Goal: Transaction & Acquisition: Purchase product/service

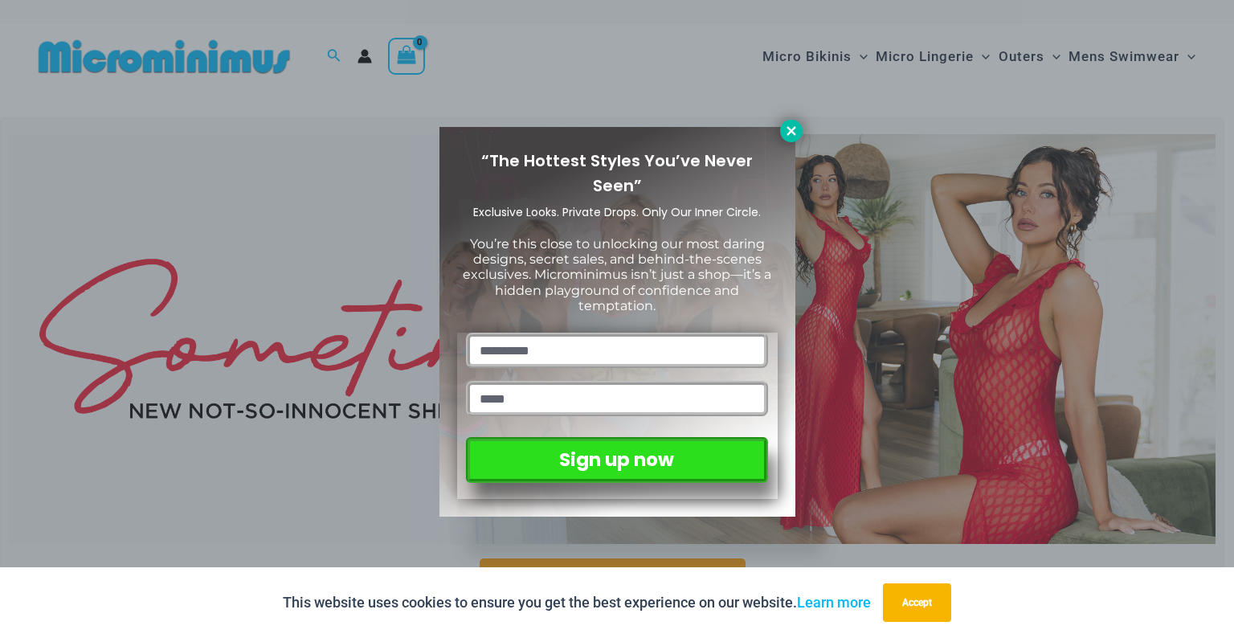
drag, startPoint x: 566, startPoint y: 267, endPoint x: 790, endPoint y: 131, distance: 261.3
click at [790, 131] on icon at bounding box center [790, 130] width 9 height 9
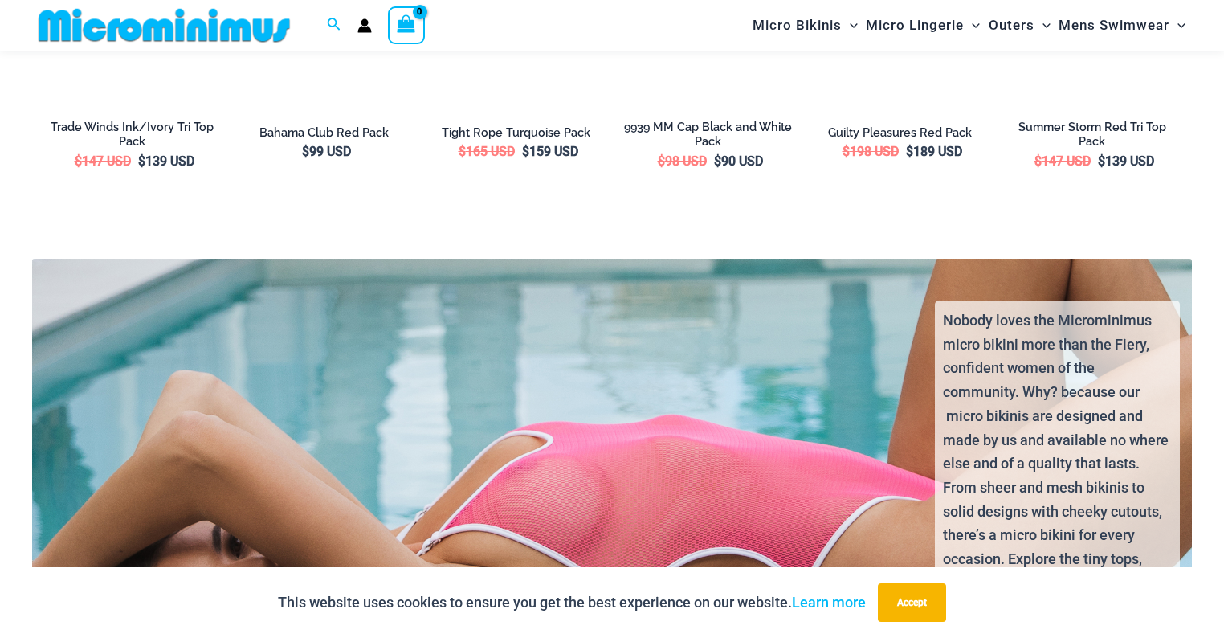
scroll to position [2705, 0]
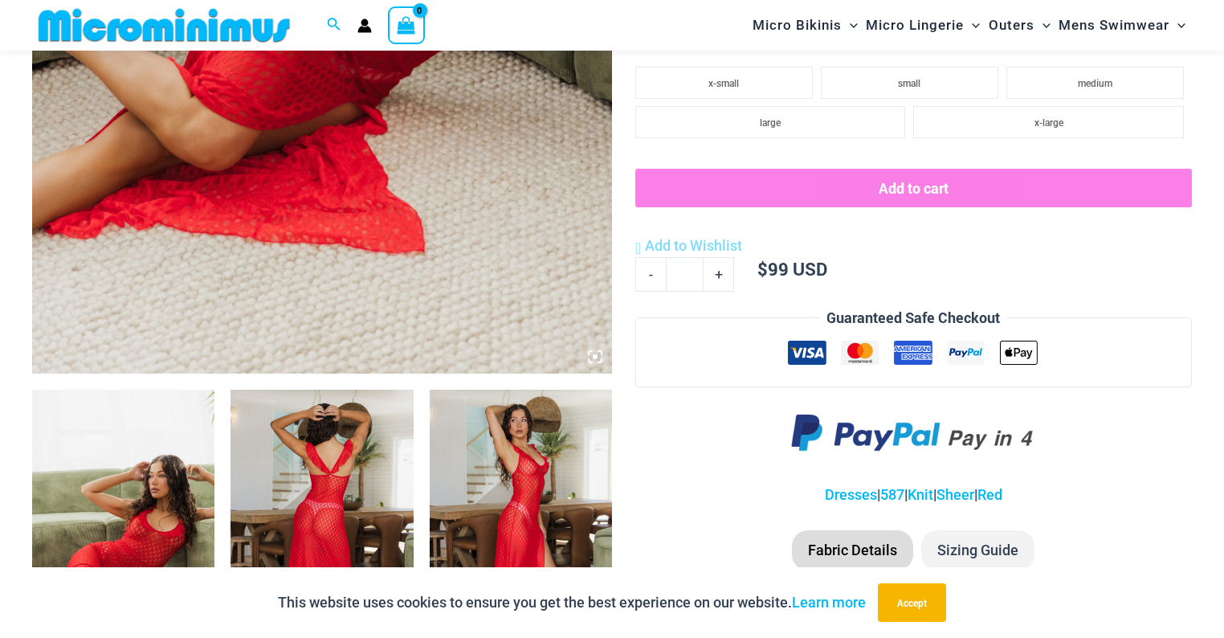
scroll to position [756, 0]
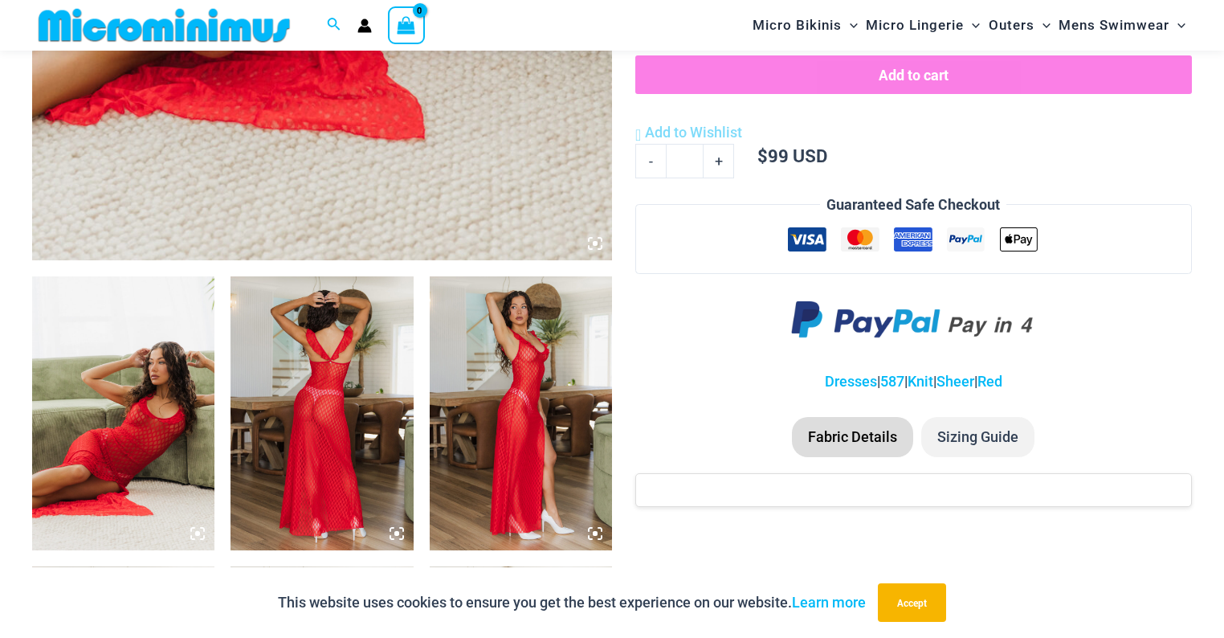
click at [542, 391] on img at bounding box center [521, 413] width 182 height 274
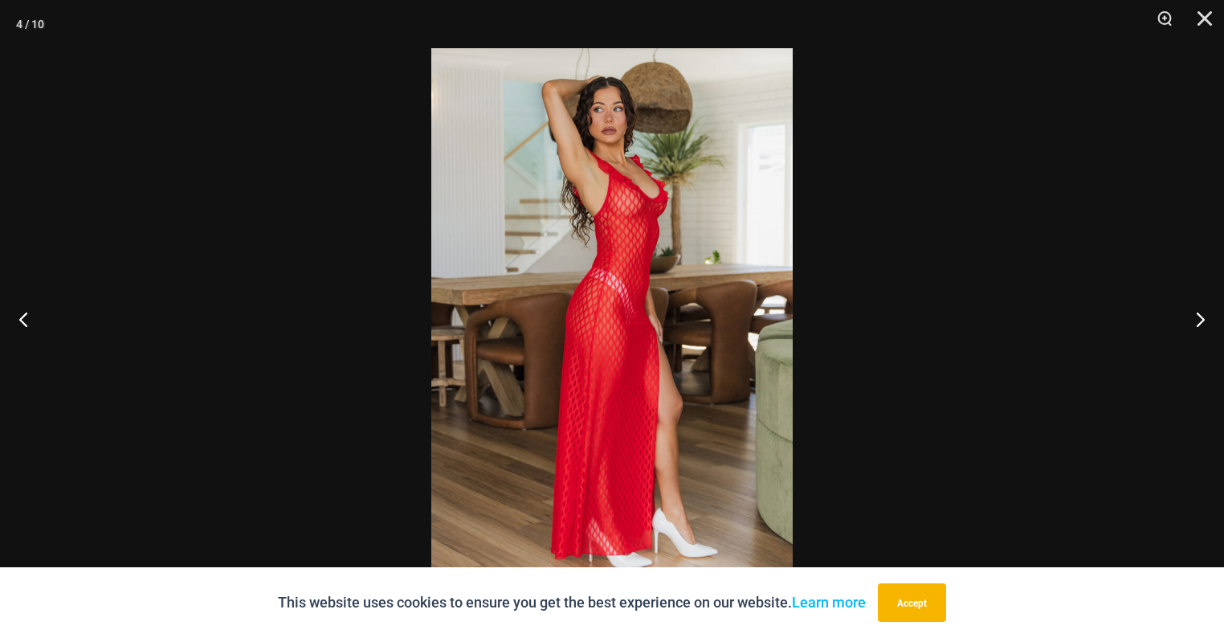
click at [619, 240] on img at bounding box center [611, 318] width 361 height 541
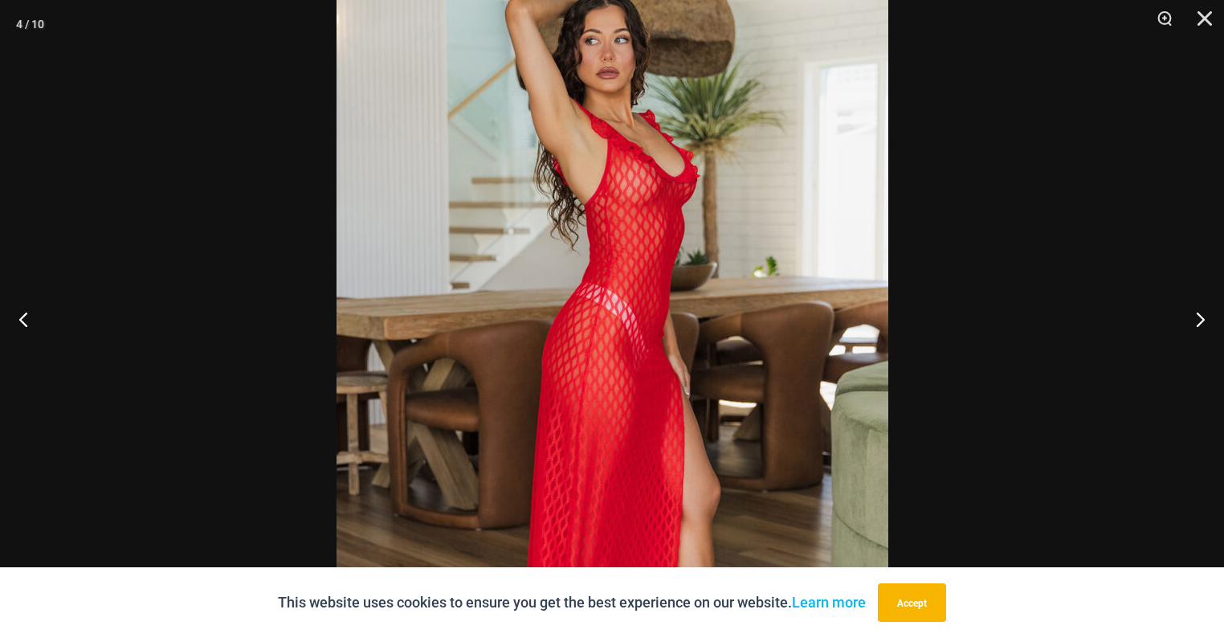
click at [619, 240] on img at bounding box center [613, 360] width 552 height 827
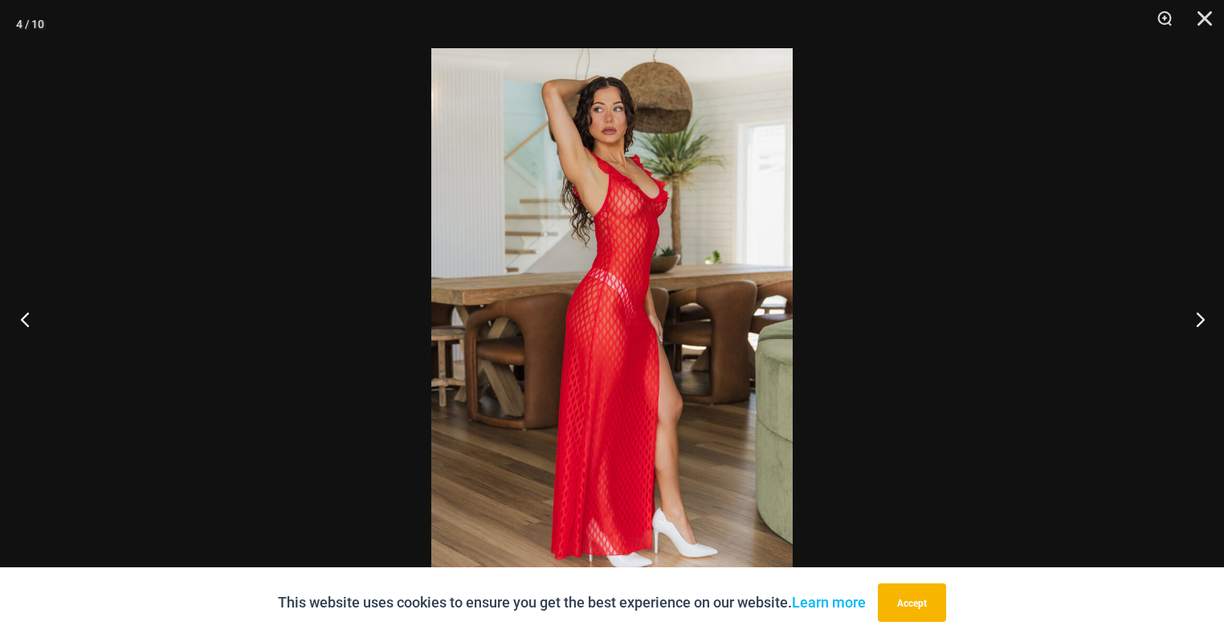
click at [32, 326] on button "Previous" at bounding box center [30, 319] width 60 height 80
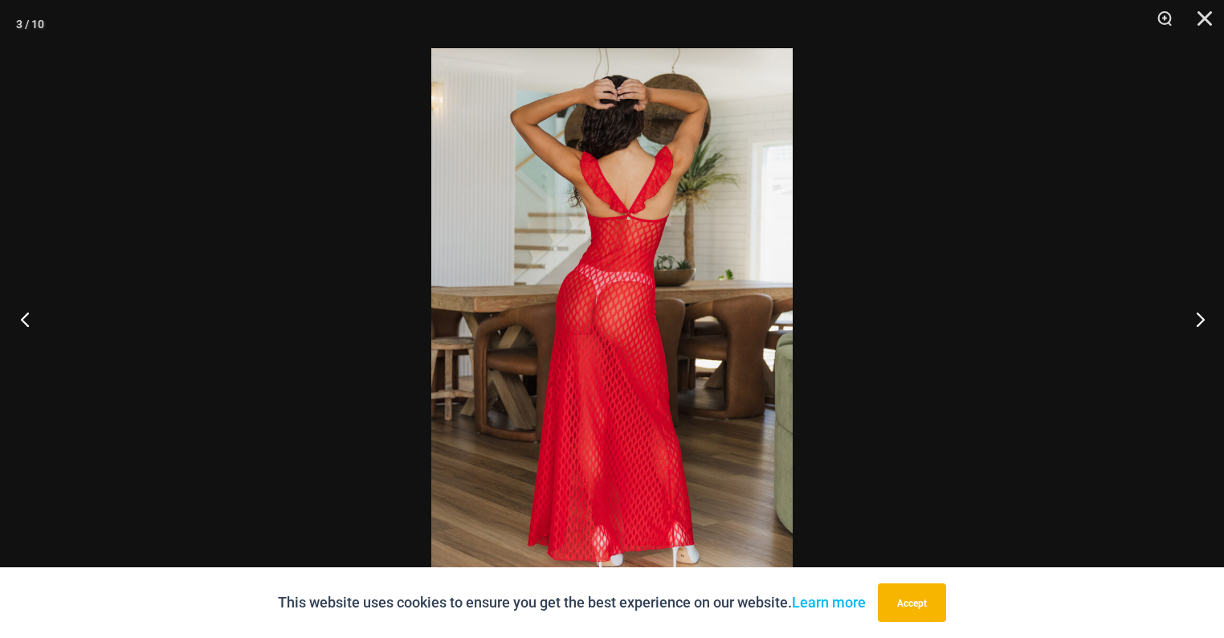
click at [32, 326] on button "Previous" at bounding box center [30, 319] width 60 height 80
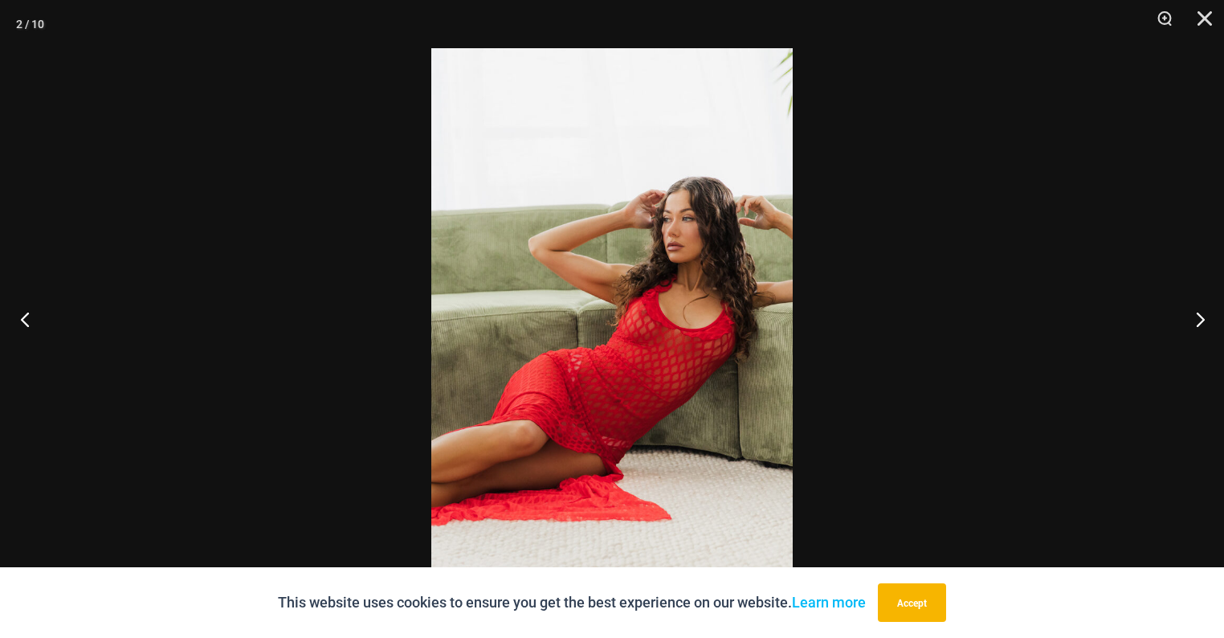
click at [32, 326] on button "Previous" at bounding box center [30, 319] width 60 height 80
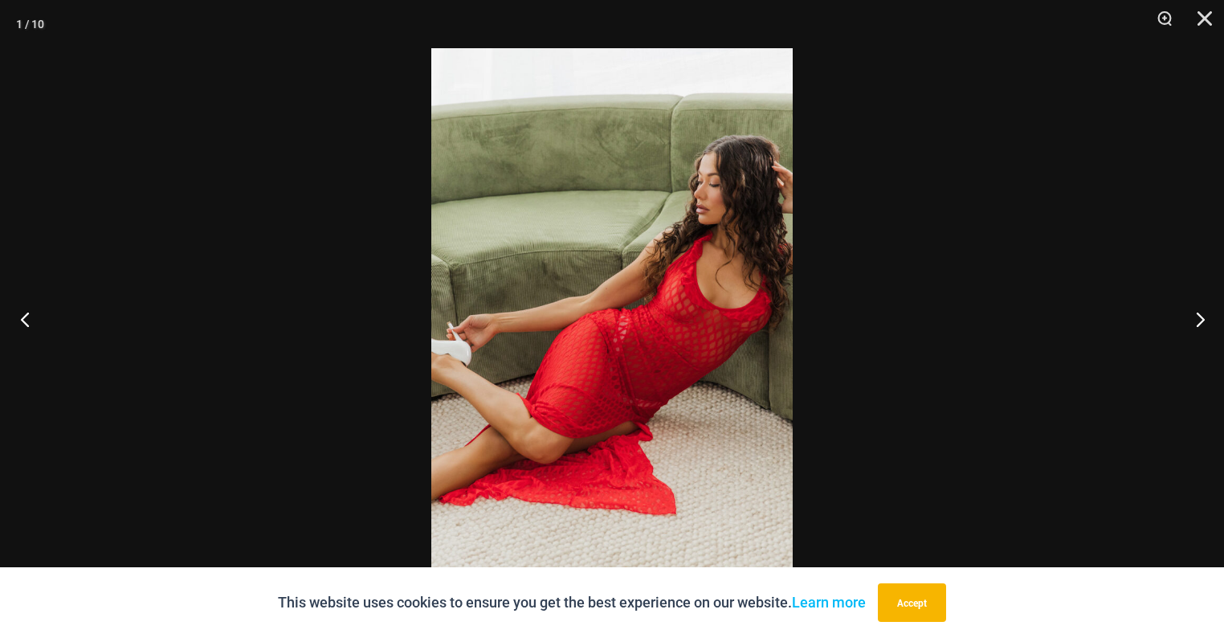
click at [32, 326] on button "Previous" at bounding box center [30, 319] width 60 height 80
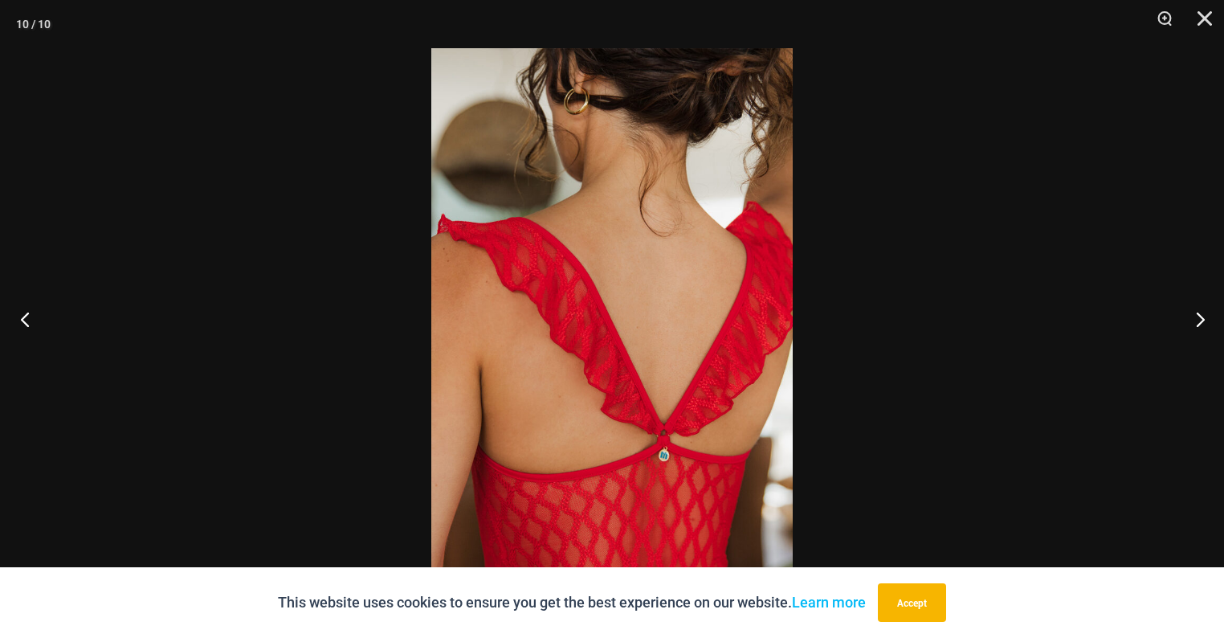
click at [32, 326] on button "Previous" at bounding box center [30, 319] width 60 height 80
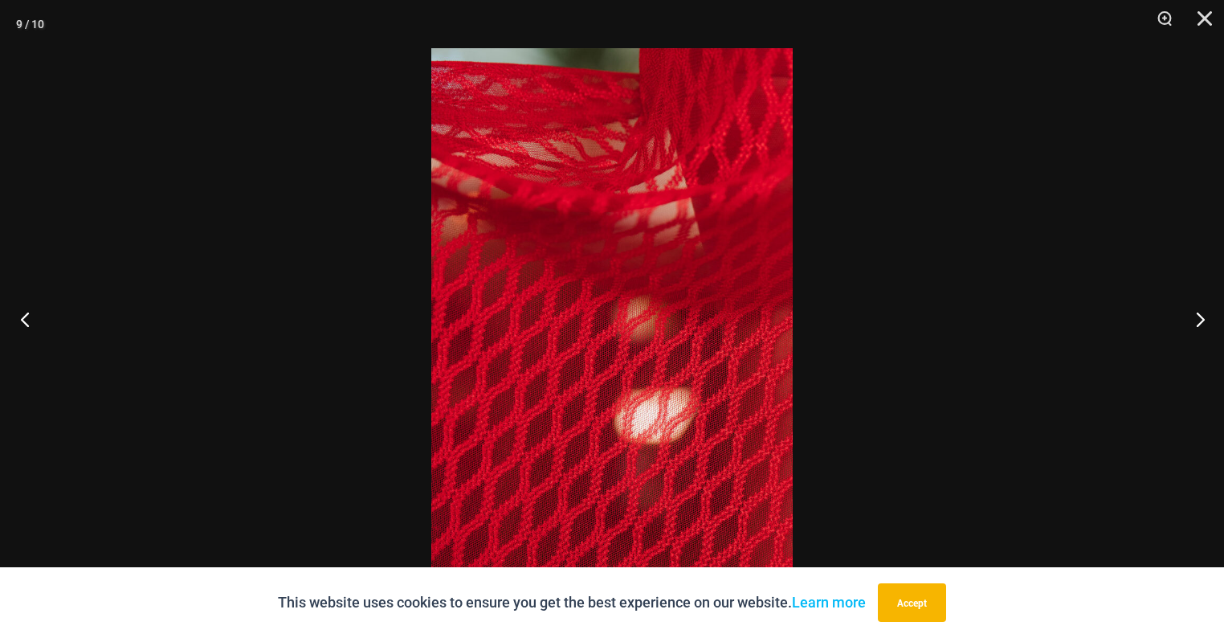
click at [32, 326] on button "Previous" at bounding box center [30, 319] width 60 height 80
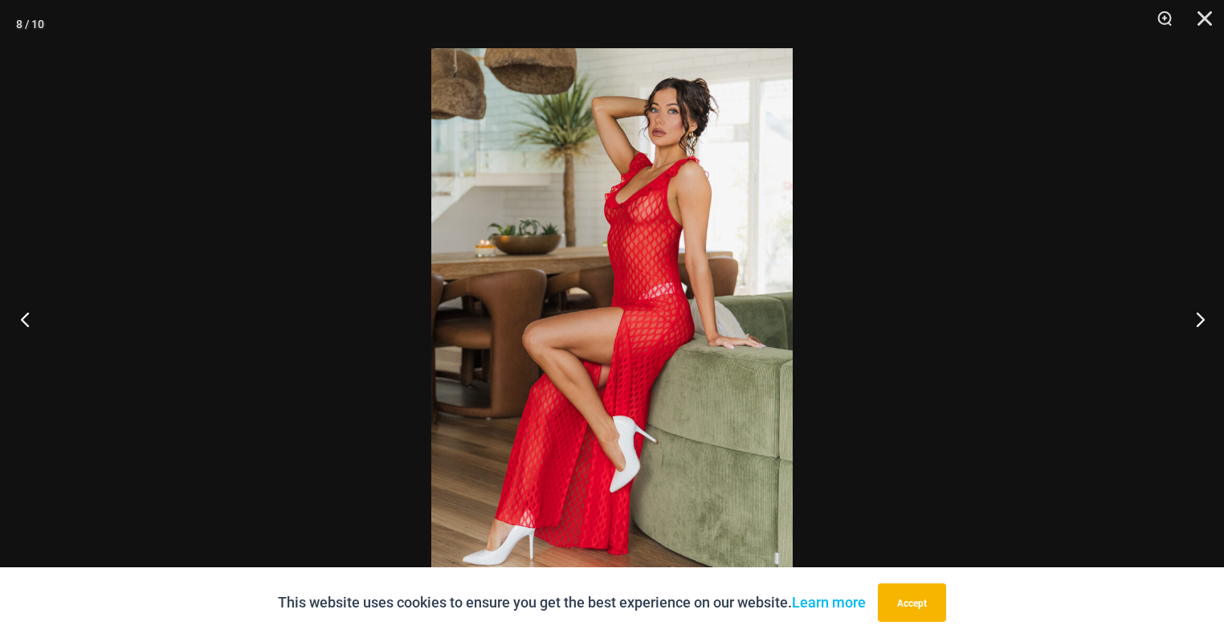
click at [32, 326] on button "Previous" at bounding box center [30, 319] width 60 height 80
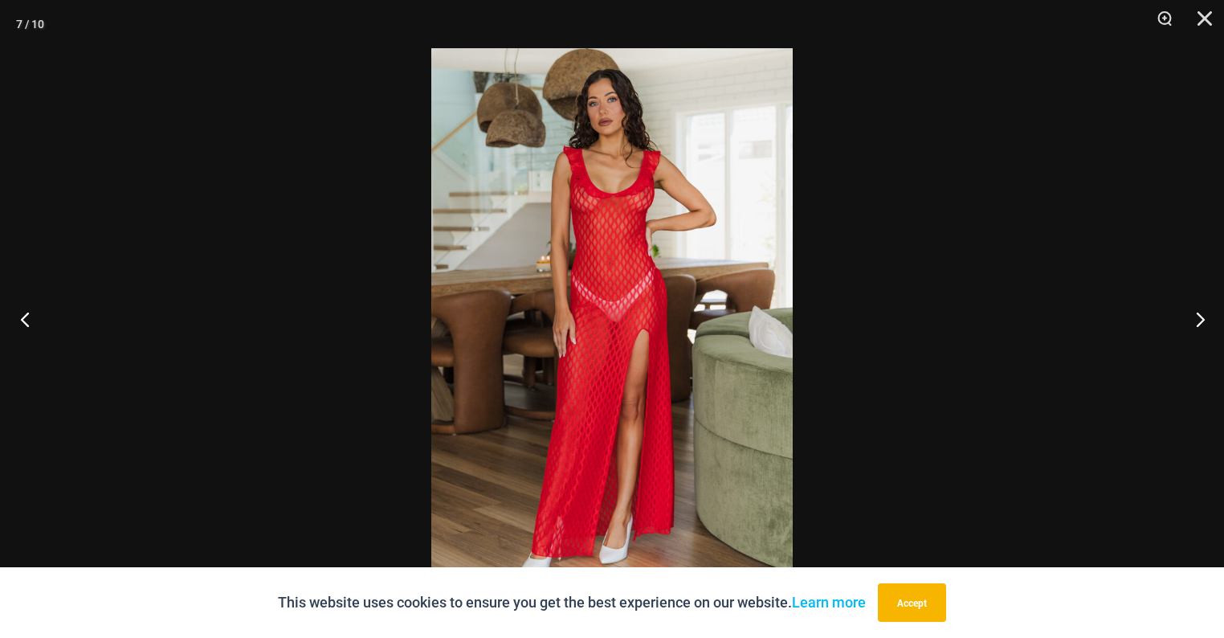
click at [32, 326] on button "Previous" at bounding box center [30, 319] width 60 height 80
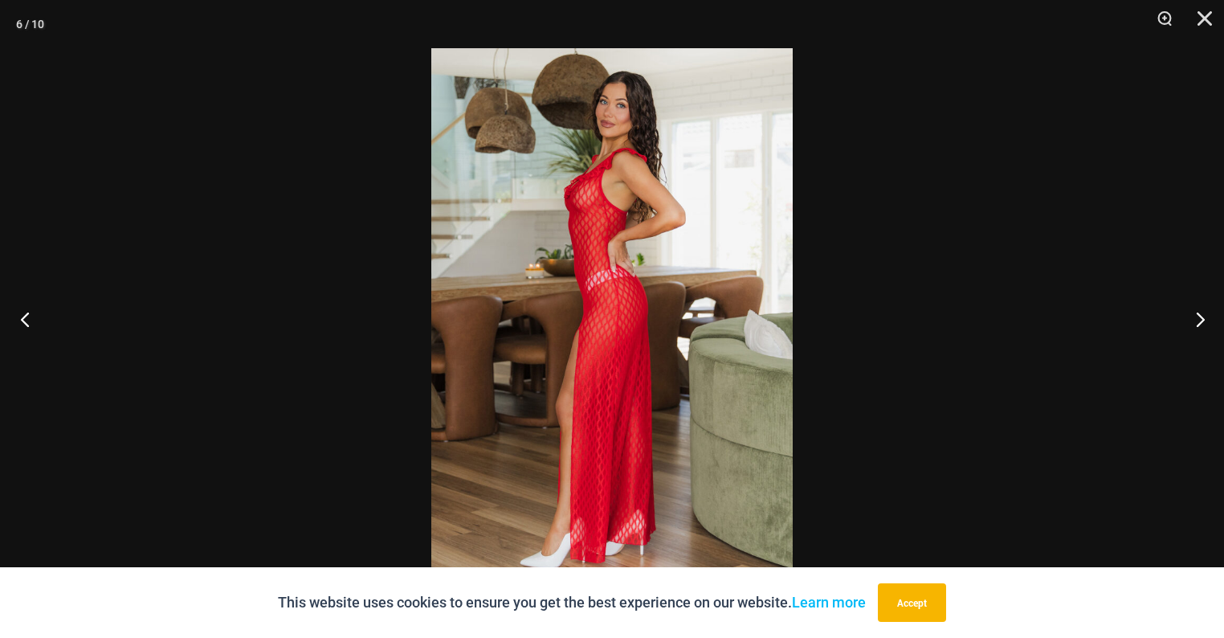
click at [32, 326] on button "Previous" at bounding box center [30, 319] width 60 height 80
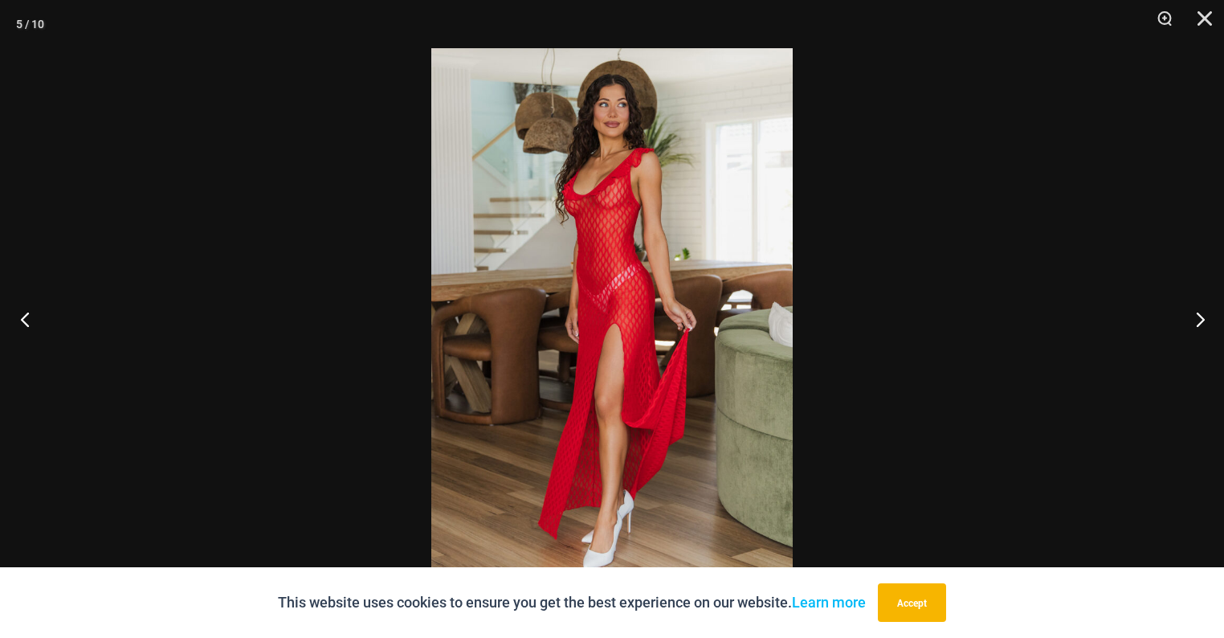
click at [32, 326] on button "Previous" at bounding box center [30, 319] width 60 height 80
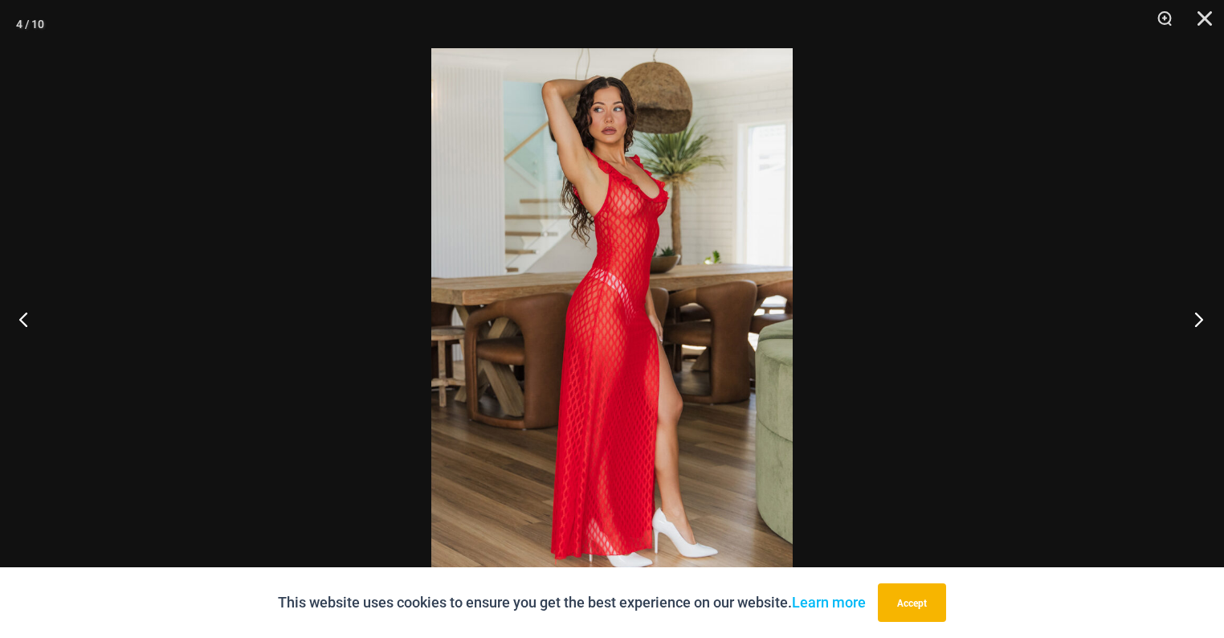
click at [1208, 325] on button "Next" at bounding box center [1194, 319] width 60 height 80
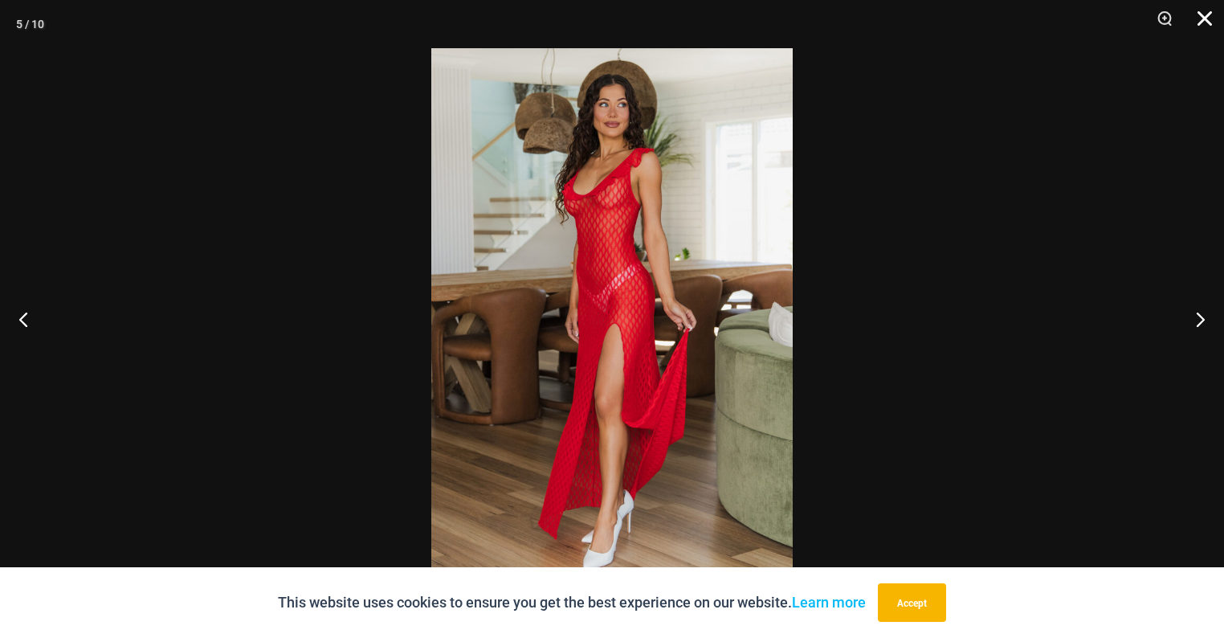
click at [1200, 19] on button "Close" at bounding box center [1199, 24] width 40 height 48
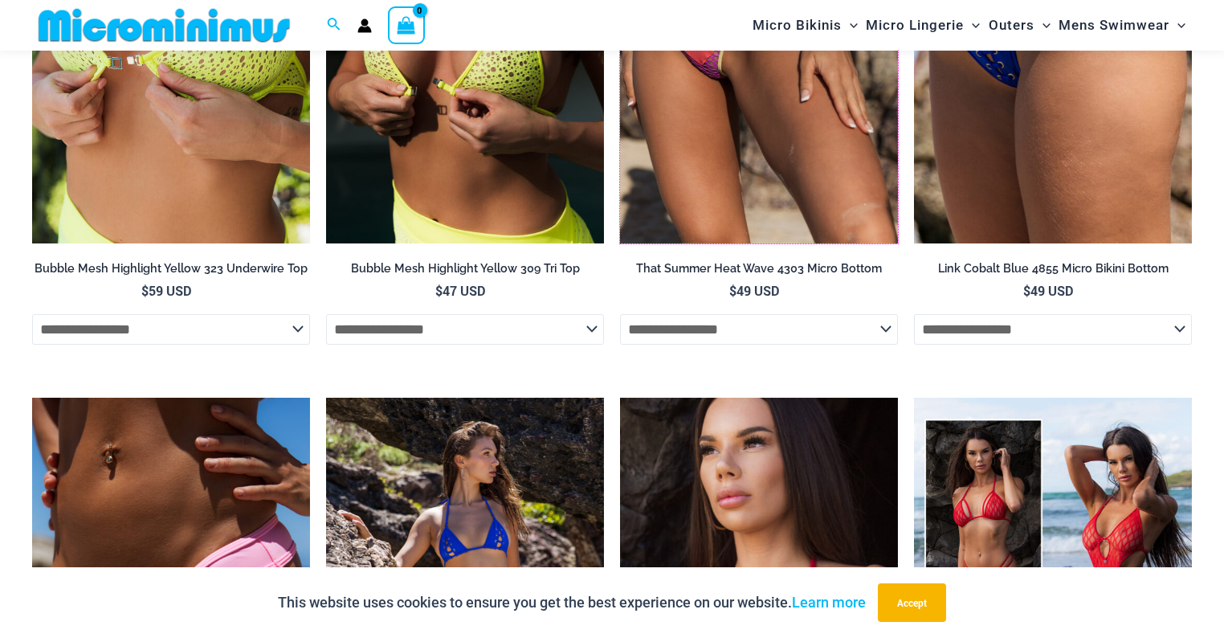
scroll to position [2320, 0]
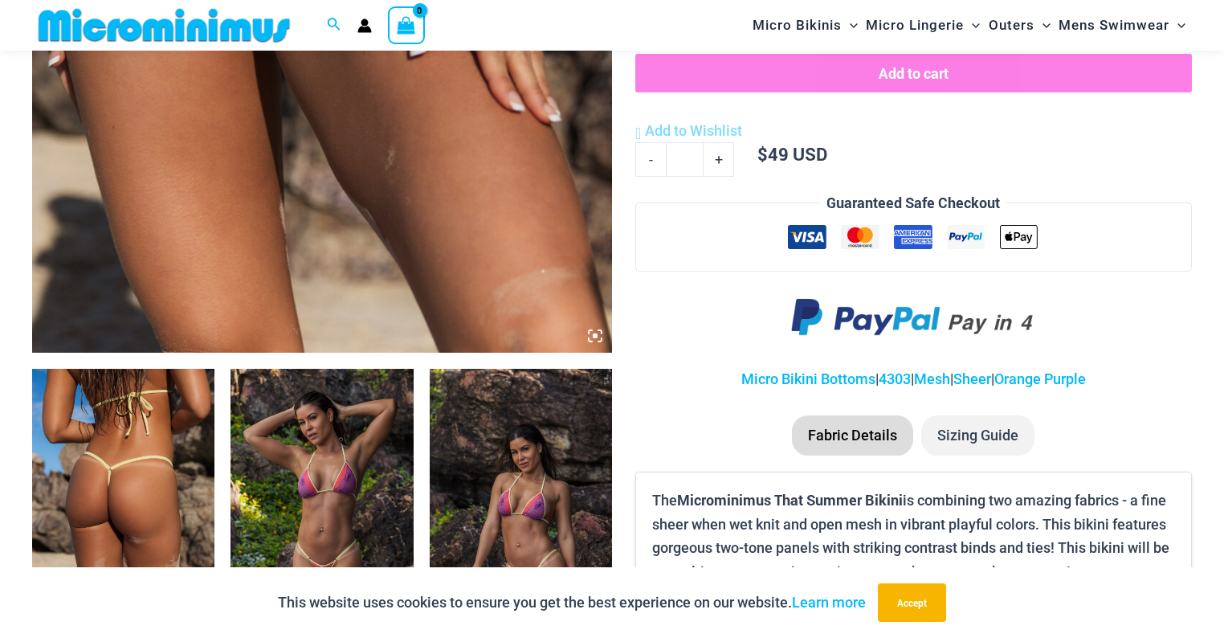
scroll to position [778, 0]
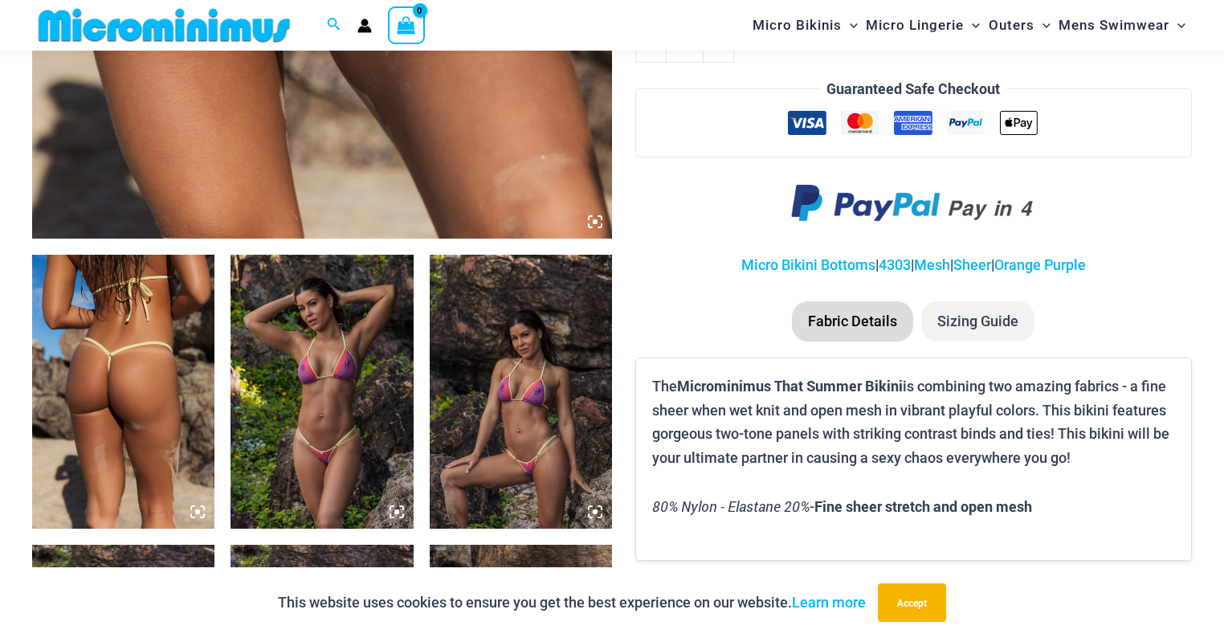
click at [303, 404] on img at bounding box center [322, 392] width 182 height 274
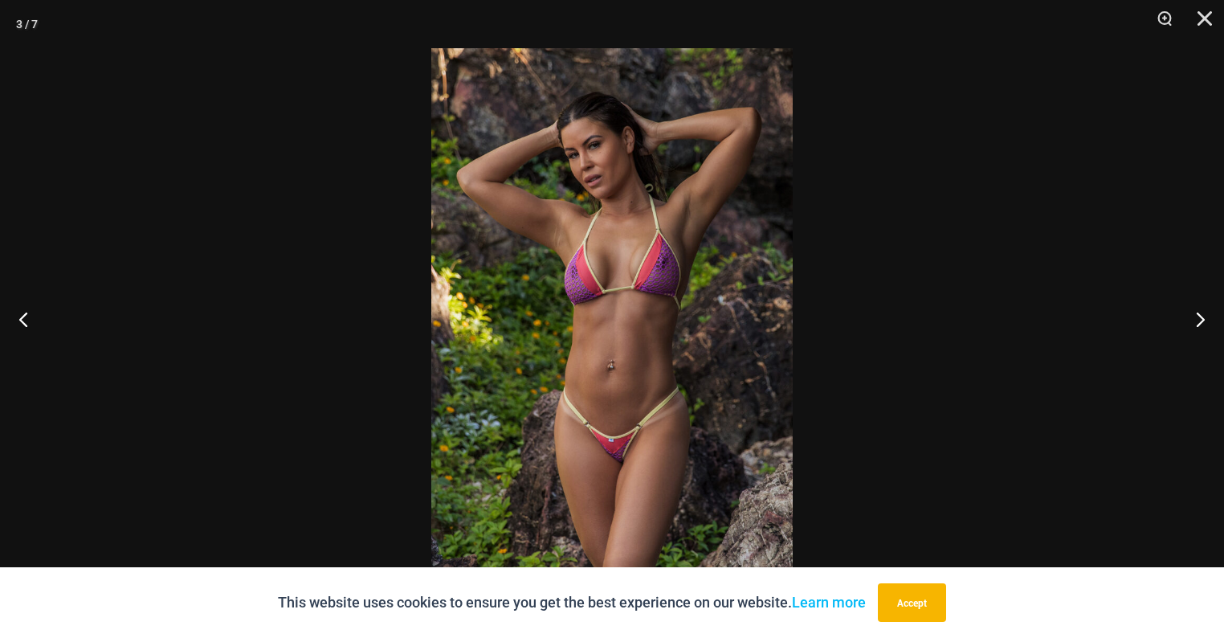
click at [559, 289] on img at bounding box center [611, 318] width 361 height 541
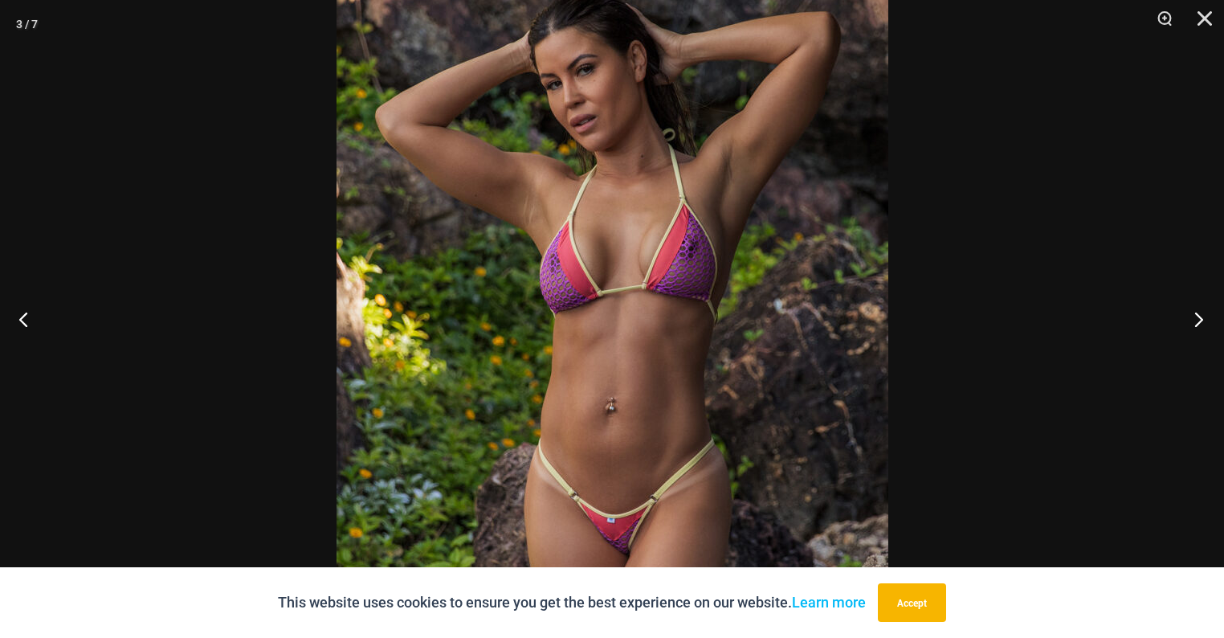
click at [1213, 320] on button "Next" at bounding box center [1194, 319] width 60 height 80
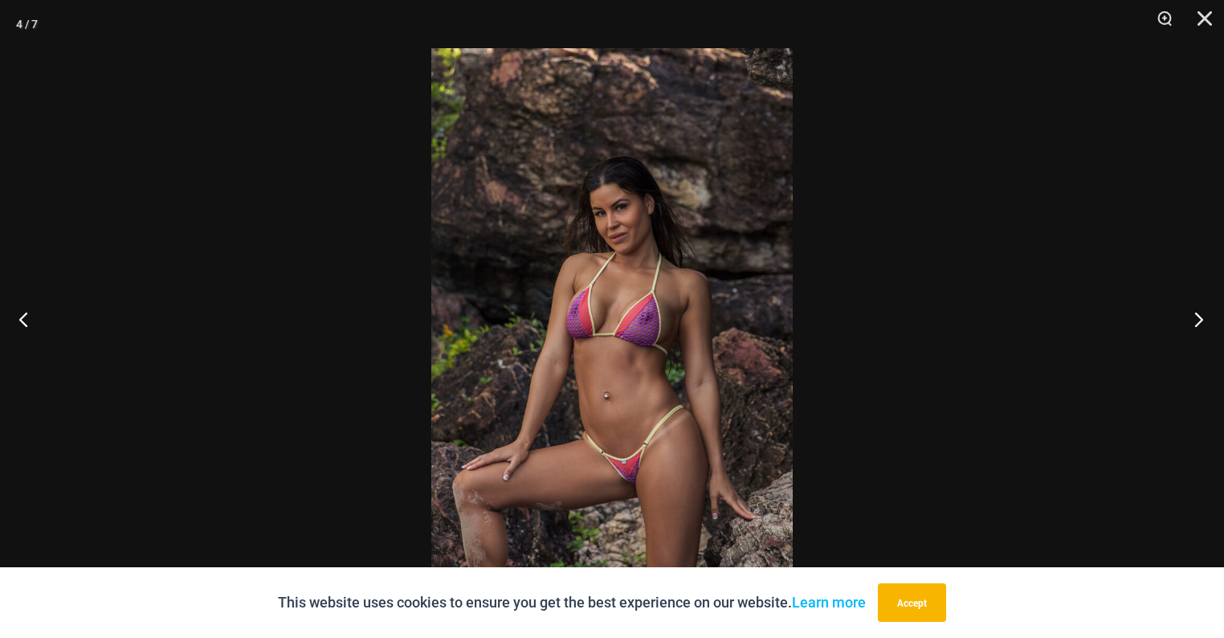
click at [1213, 320] on button "Next" at bounding box center [1194, 319] width 60 height 80
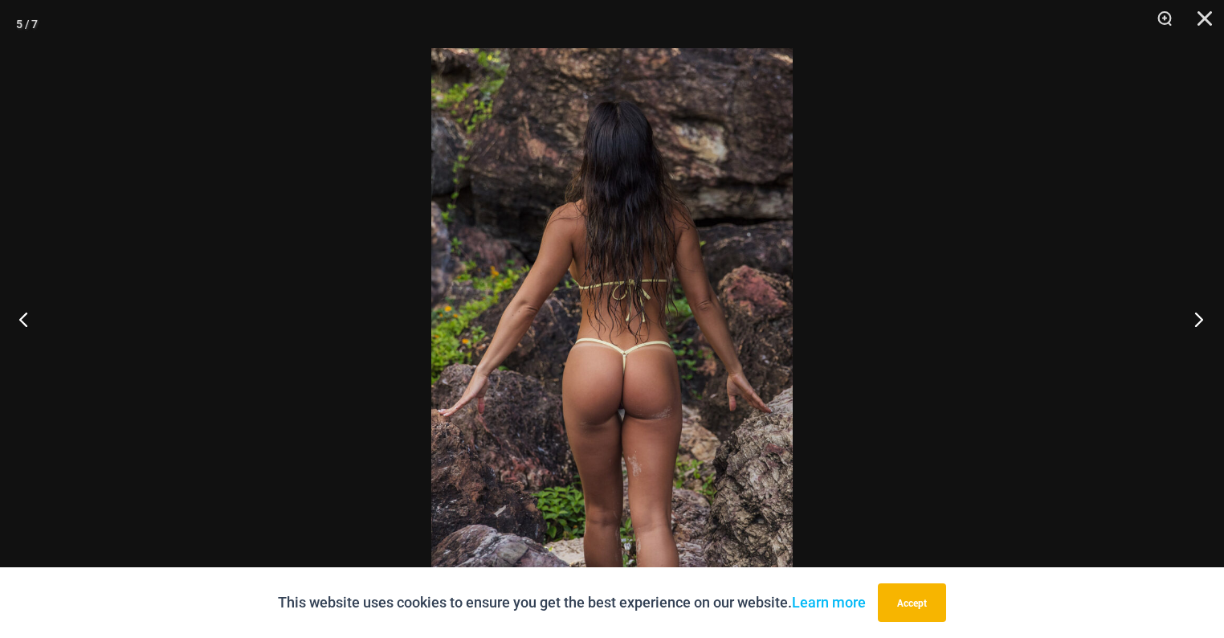
click at [1213, 320] on button "Next" at bounding box center [1194, 319] width 60 height 80
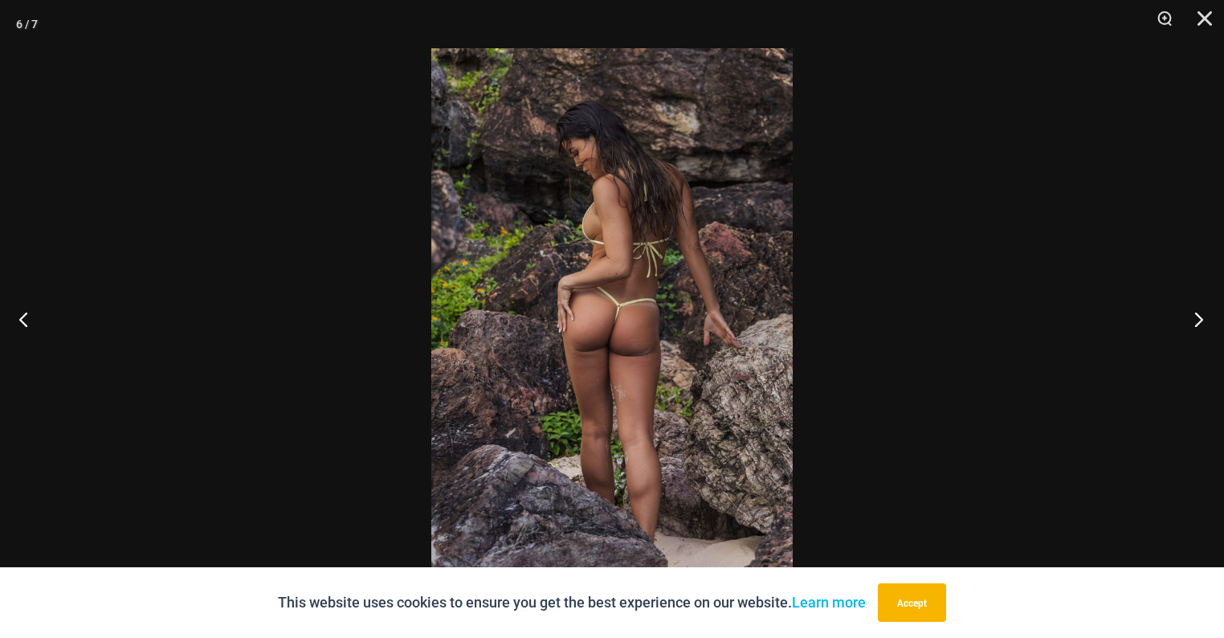
click at [1213, 320] on button "Next" at bounding box center [1194, 319] width 60 height 80
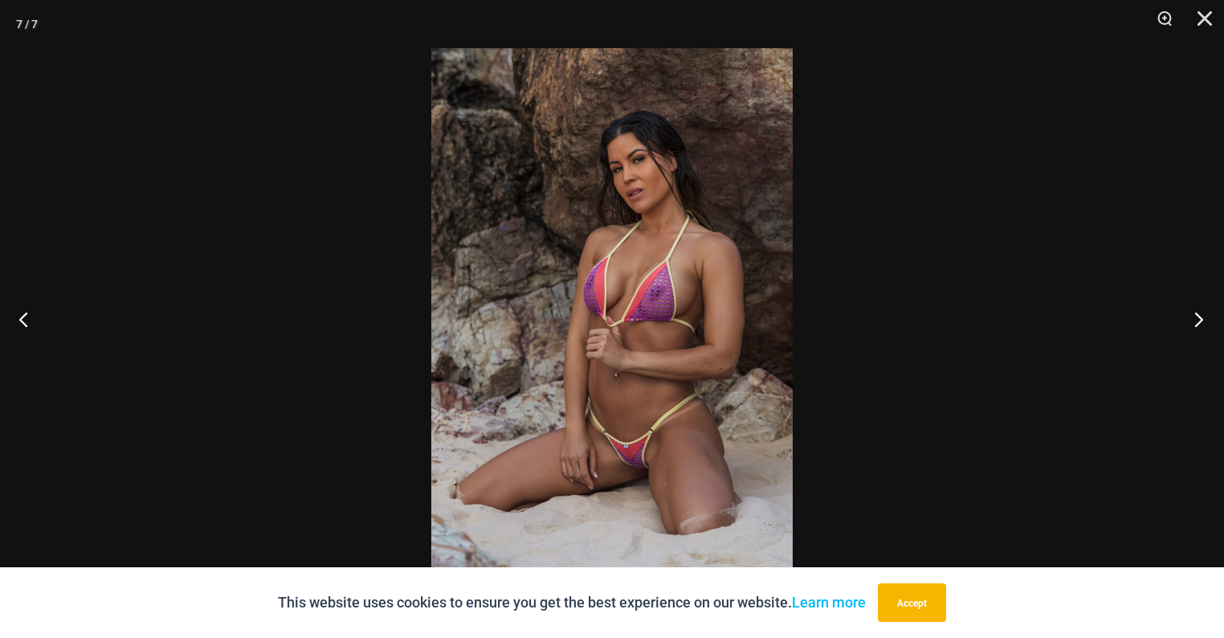
click at [1213, 320] on button "Next" at bounding box center [1194, 319] width 60 height 80
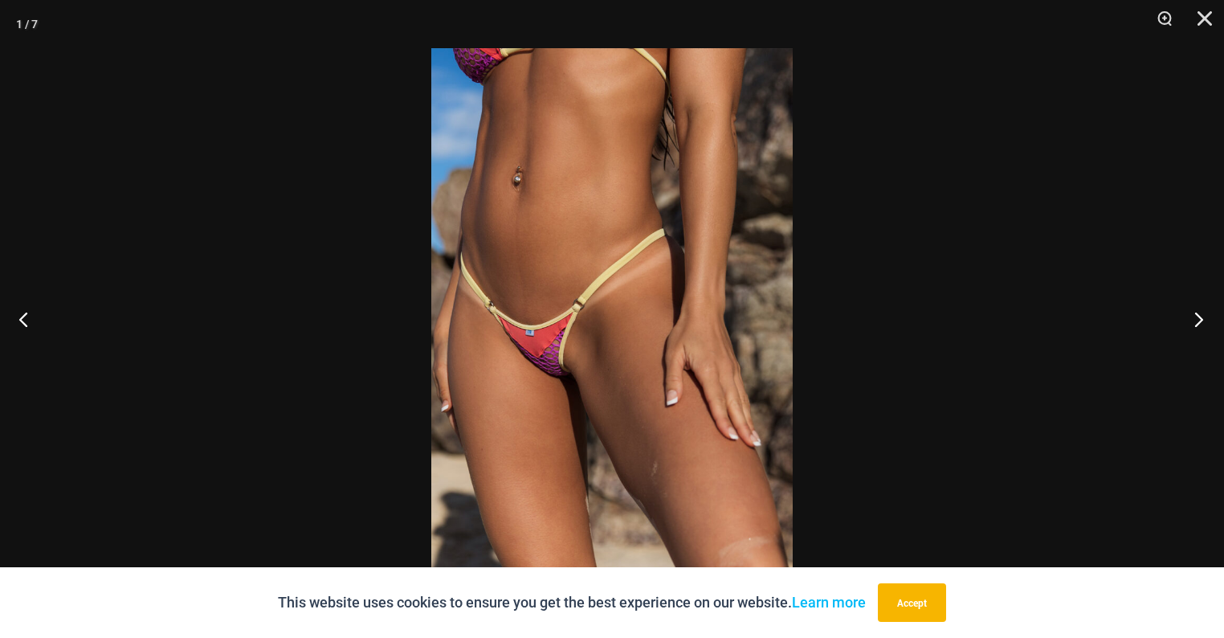
click at [1213, 320] on button "Next" at bounding box center [1194, 319] width 60 height 80
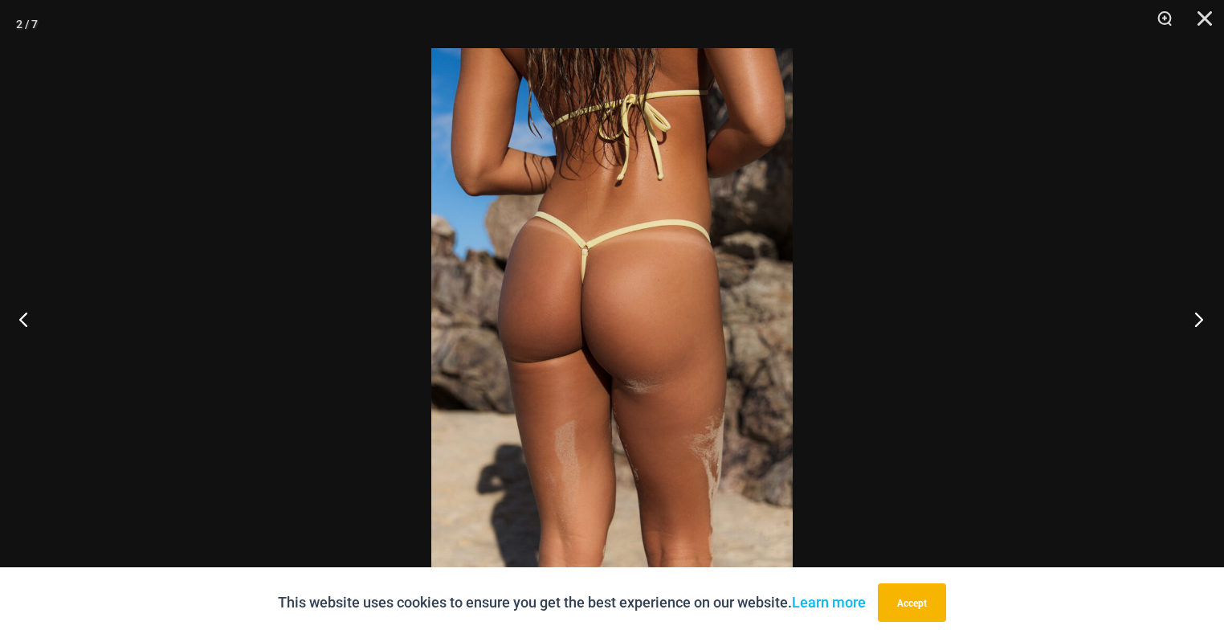
click at [1213, 320] on button "Next" at bounding box center [1194, 319] width 60 height 80
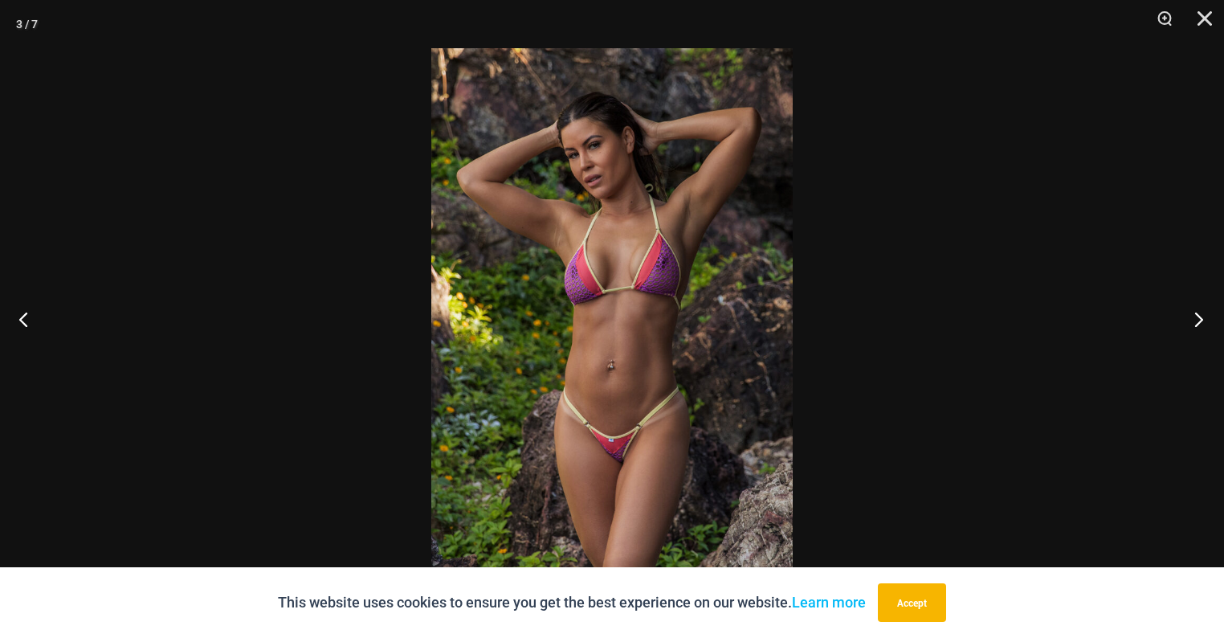
click at [1213, 320] on button "Next" at bounding box center [1194, 319] width 60 height 80
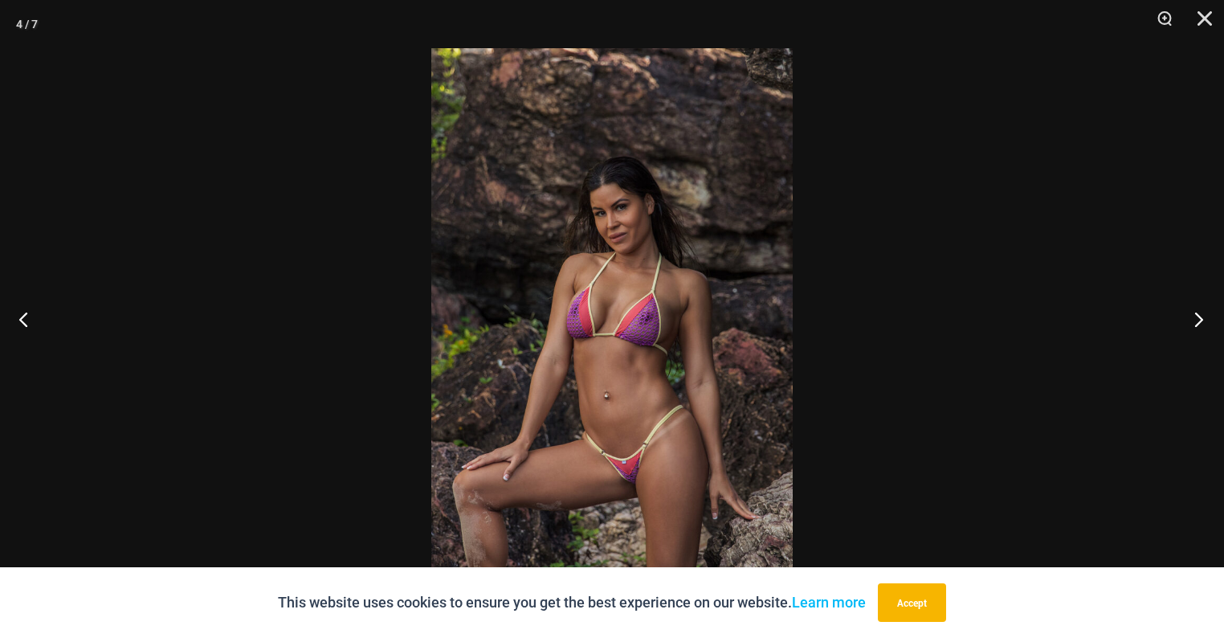
click at [1213, 320] on button "Next" at bounding box center [1194, 319] width 60 height 80
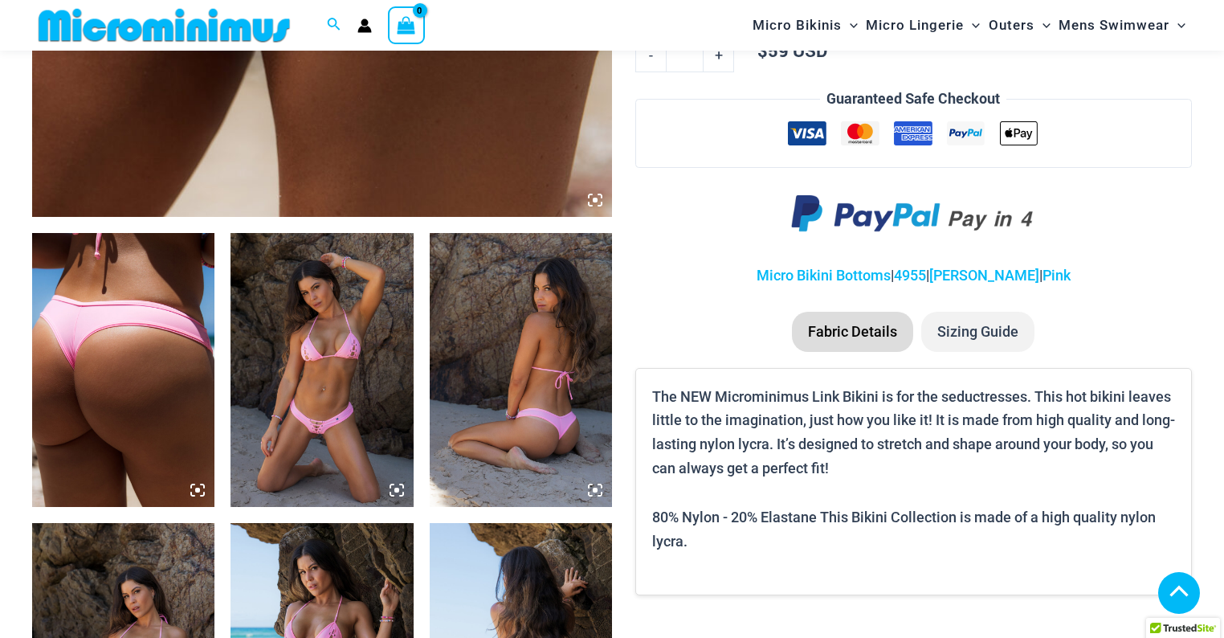
scroll to position [799, 0]
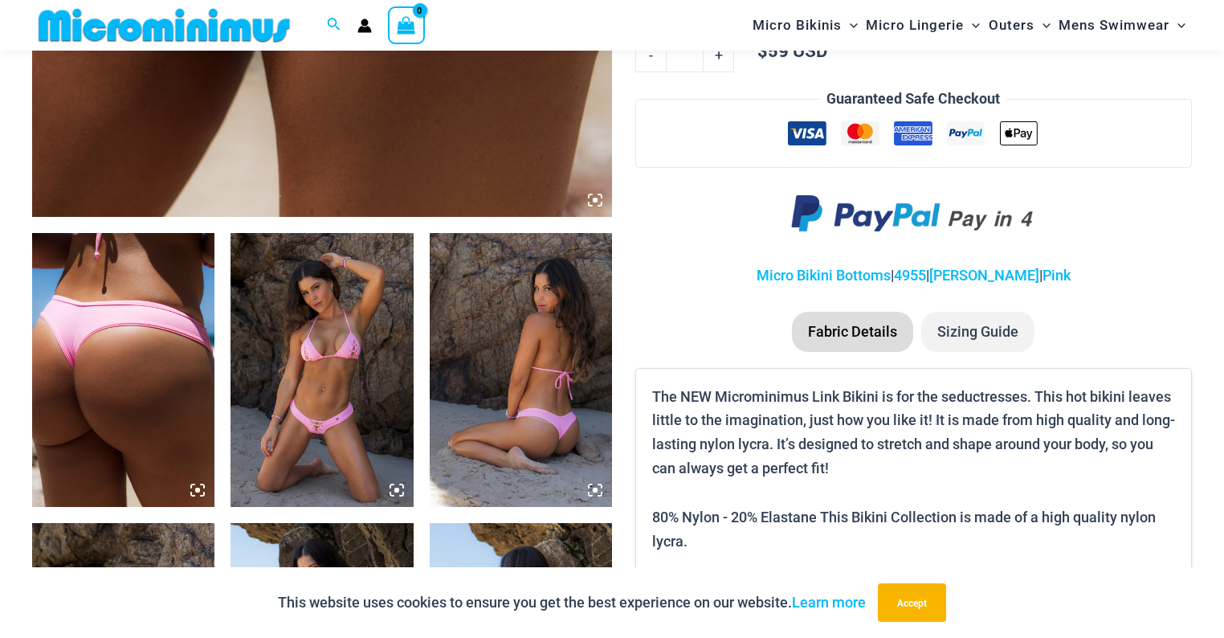
click at [592, 199] on icon at bounding box center [595, 200] width 14 height 14
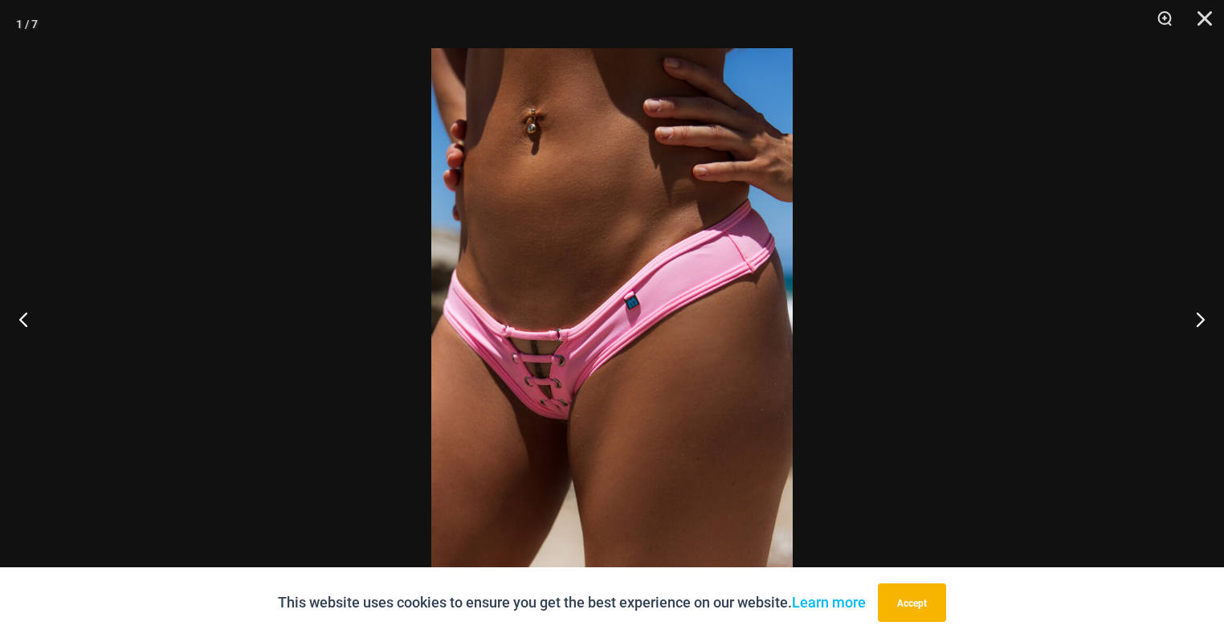
click at [579, 334] on img at bounding box center [611, 318] width 361 height 541
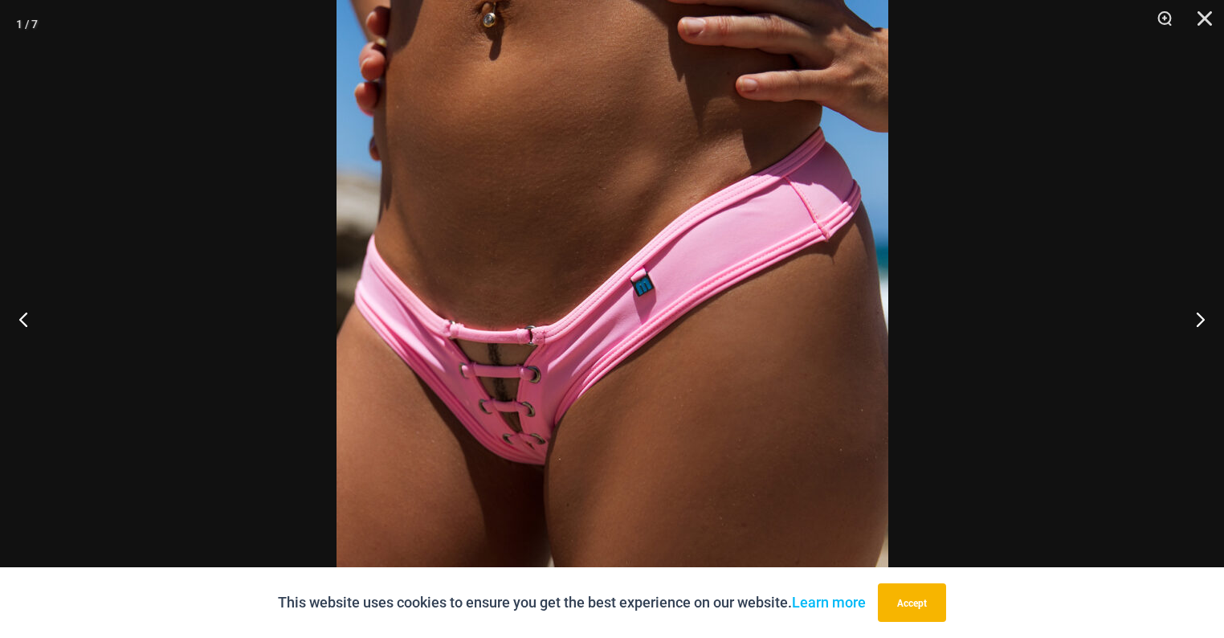
click at [579, 334] on img at bounding box center [613, 310] width 552 height 827
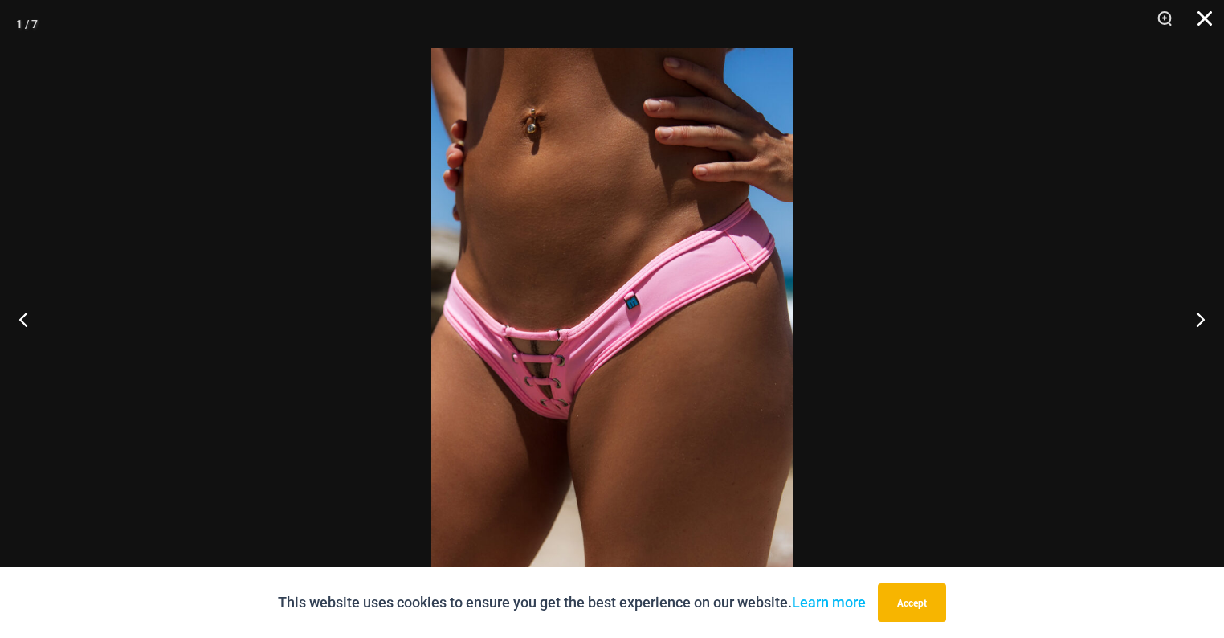
click at [1204, 20] on button "Close" at bounding box center [1199, 24] width 40 height 48
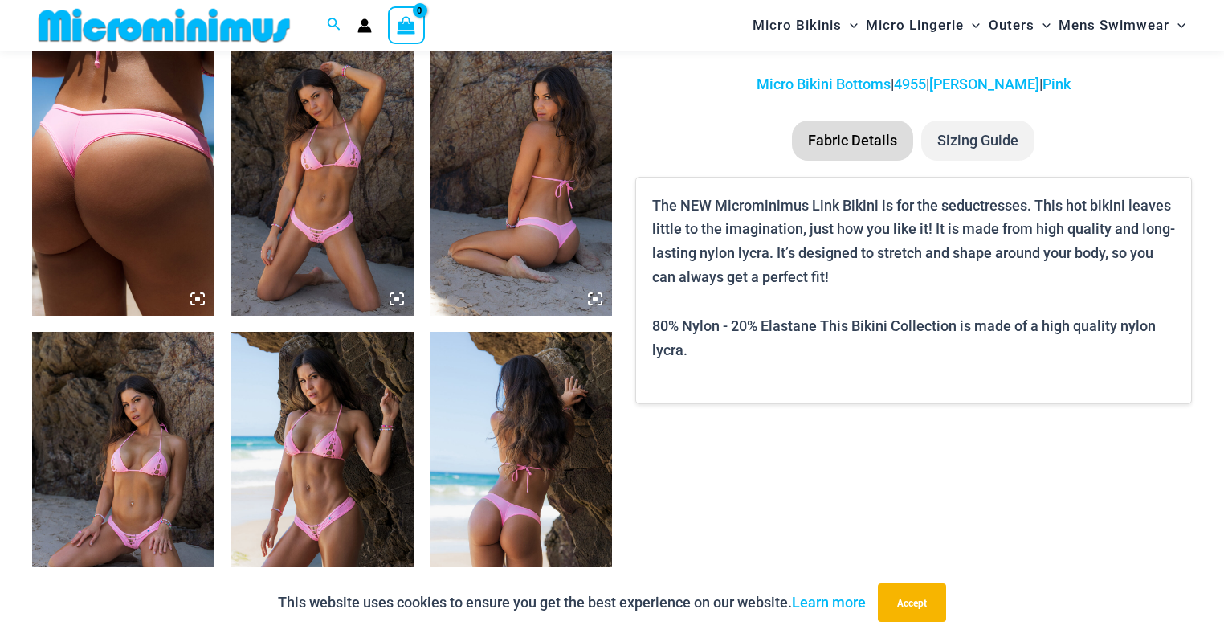
scroll to position [992, 0]
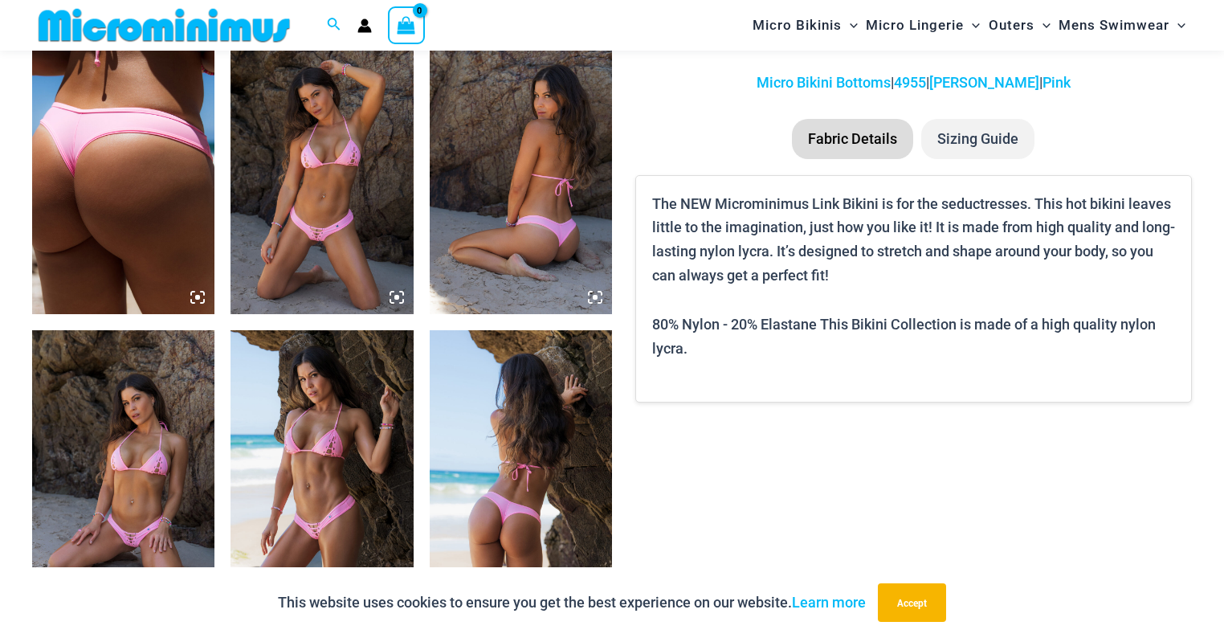
click at [323, 225] on img at bounding box center [322, 177] width 182 height 274
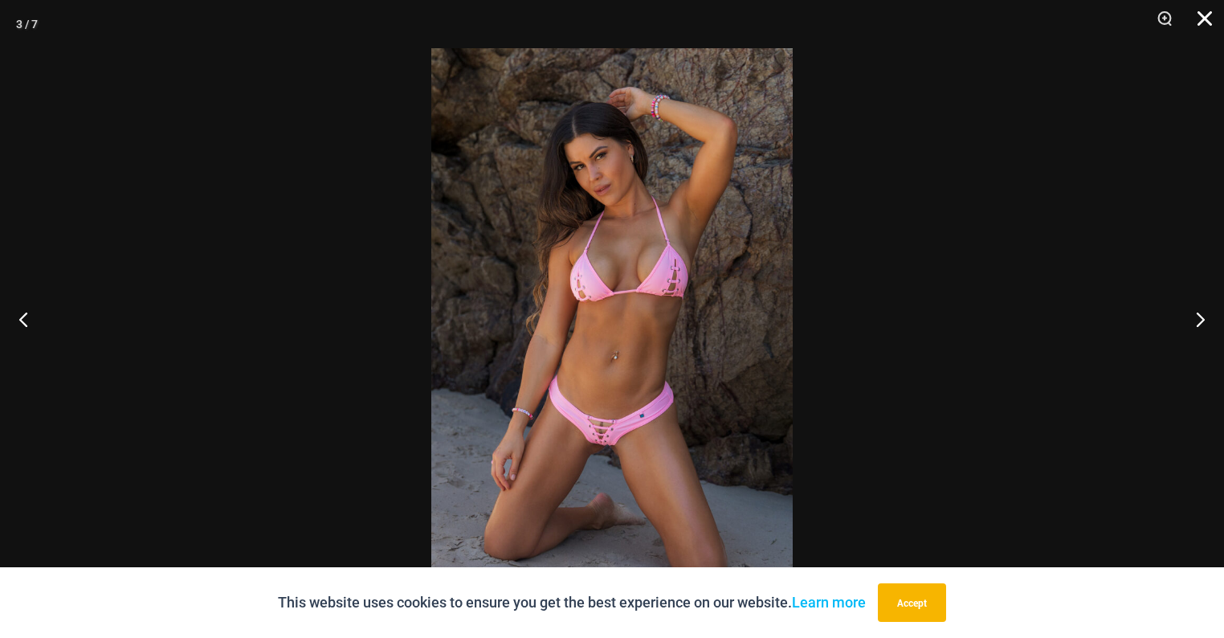
click at [1205, 16] on button "Close" at bounding box center [1199, 24] width 40 height 48
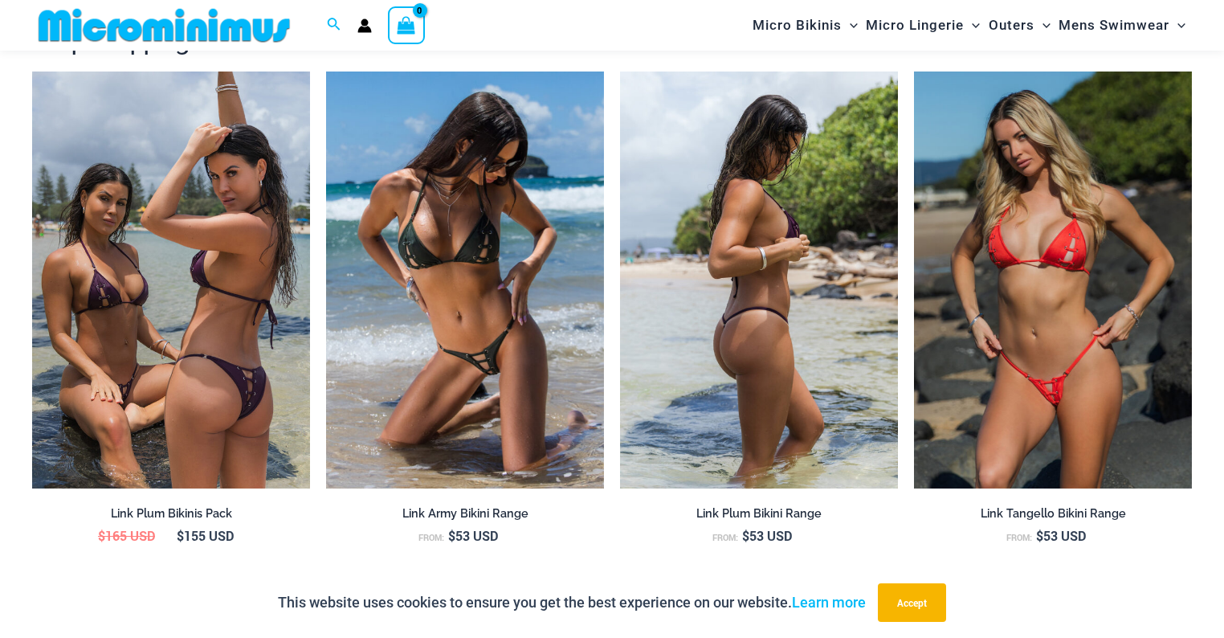
scroll to position [1613, 0]
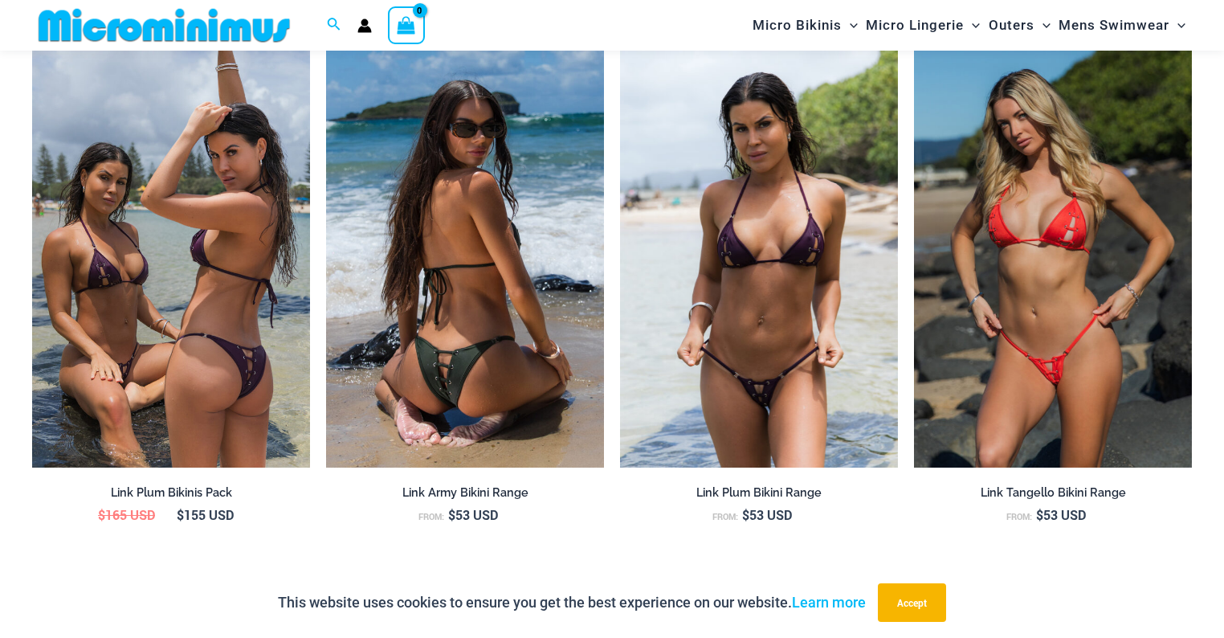
click at [549, 257] on img at bounding box center [465, 259] width 278 height 417
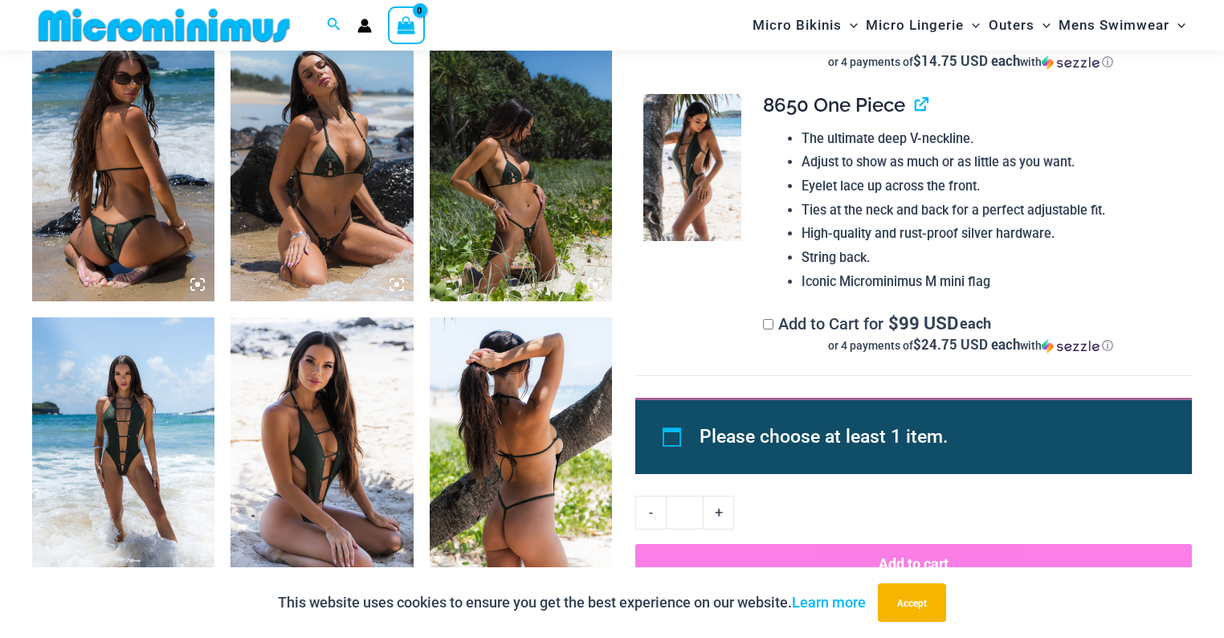
scroll to position [1013, 0]
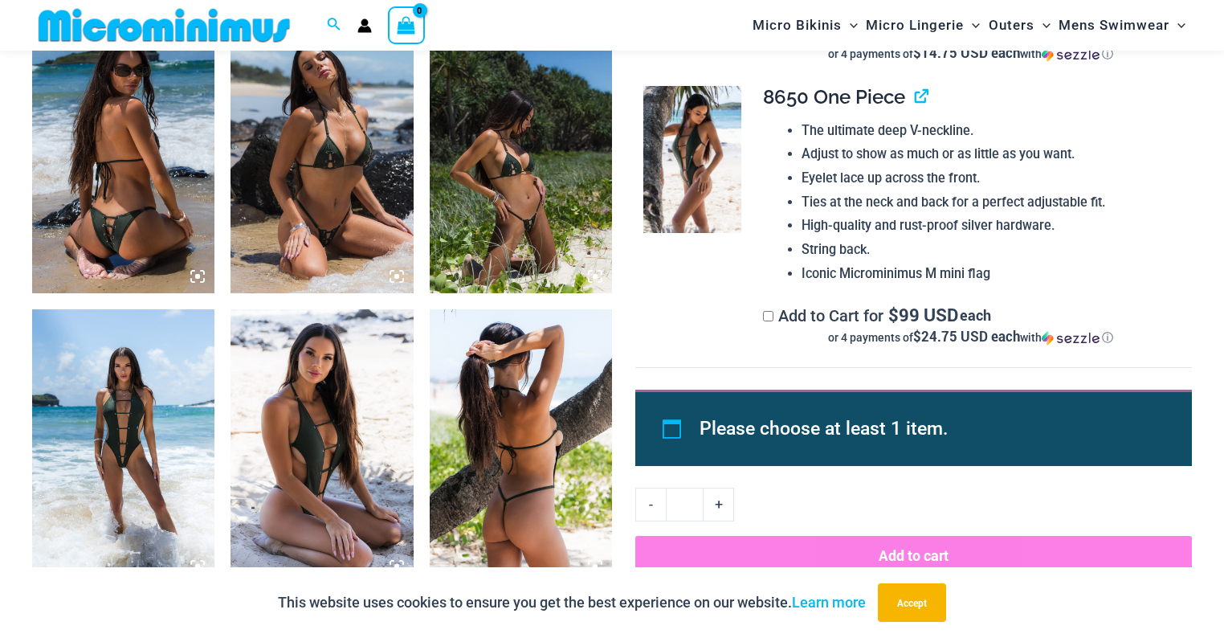
click at [116, 413] on img at bounding box center [123, 446] width 182 height 274
